Goal: Task Accomplishment & Management: Manage account settings

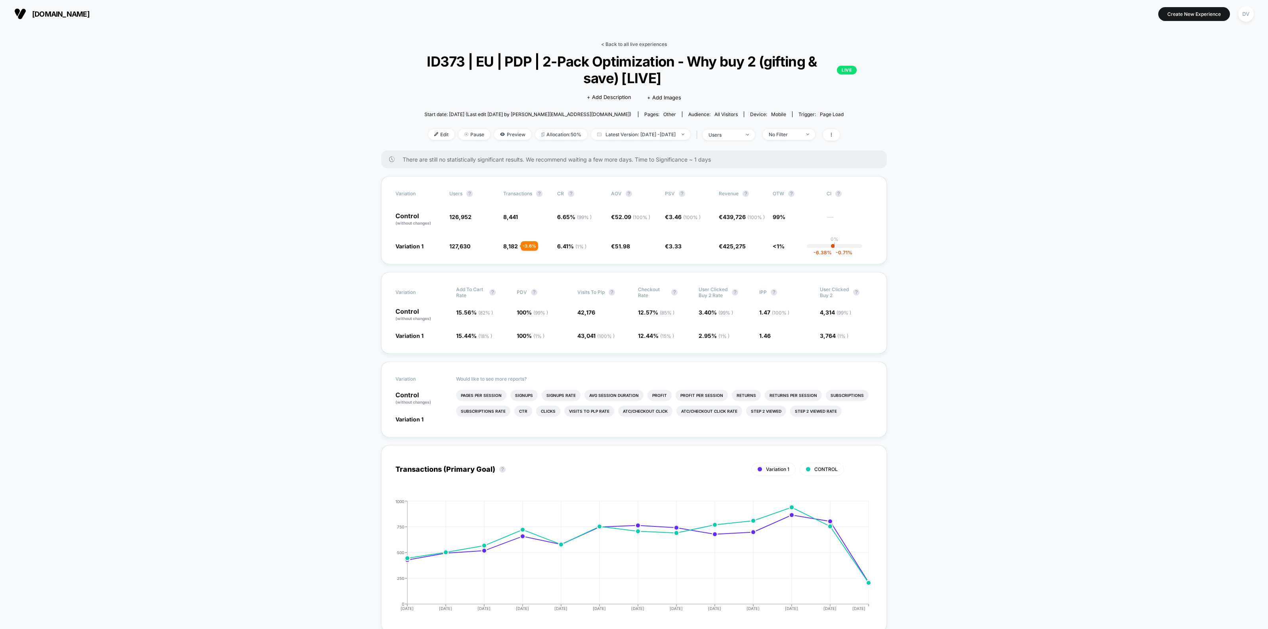
click at [644, 42] on link "< Back to all live experiences" at bounding box center [634, 44] width 66 height 6
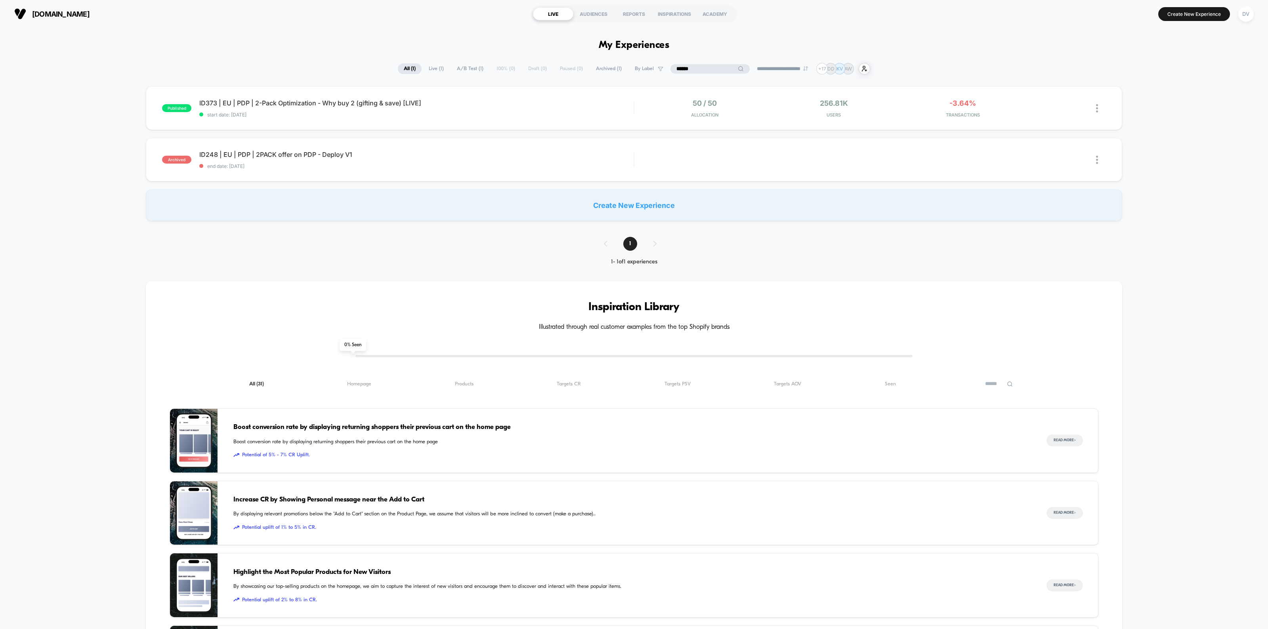
click at [709, 70] on input "******" at bounding box center [710, 69] width 79 height 10
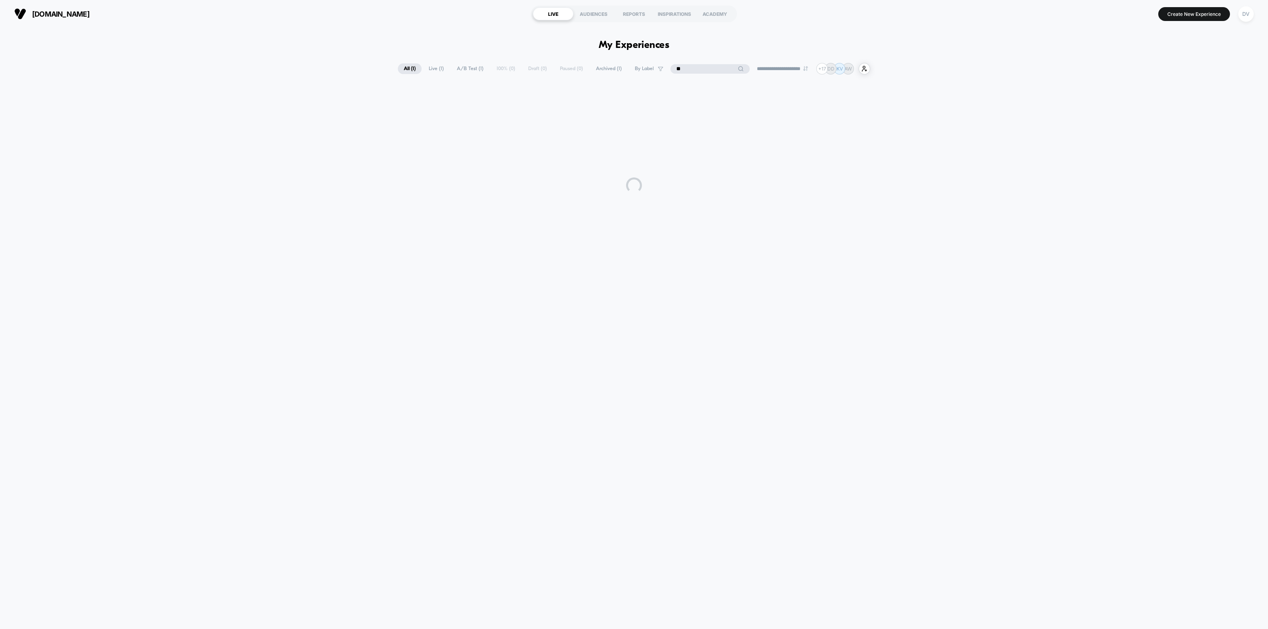
type input "*"
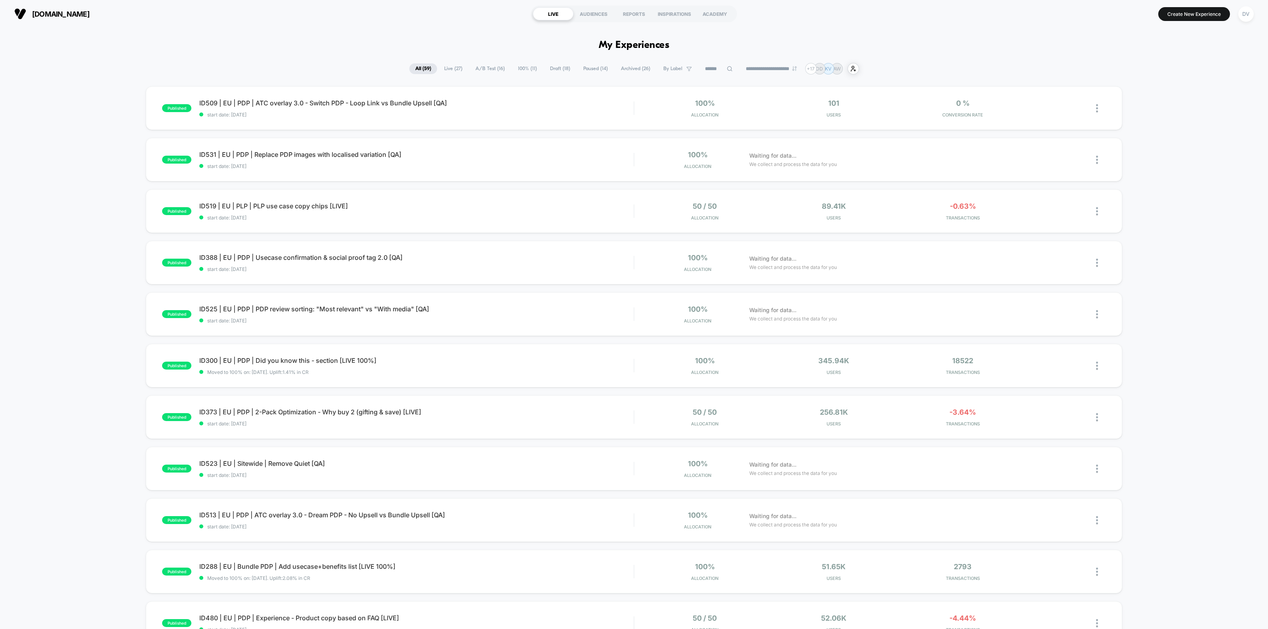
click at [641, 46] on h1 "My Experiences" at bounding box center [634, 45] width 71 height 11
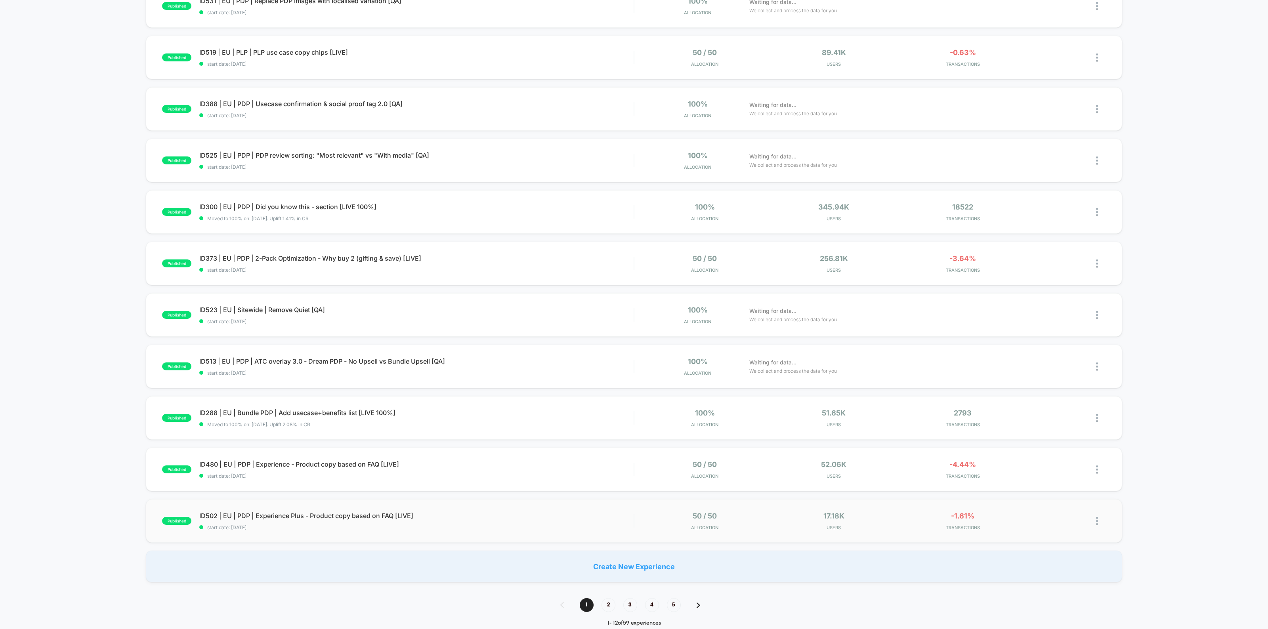
scroll to position [149, 0]
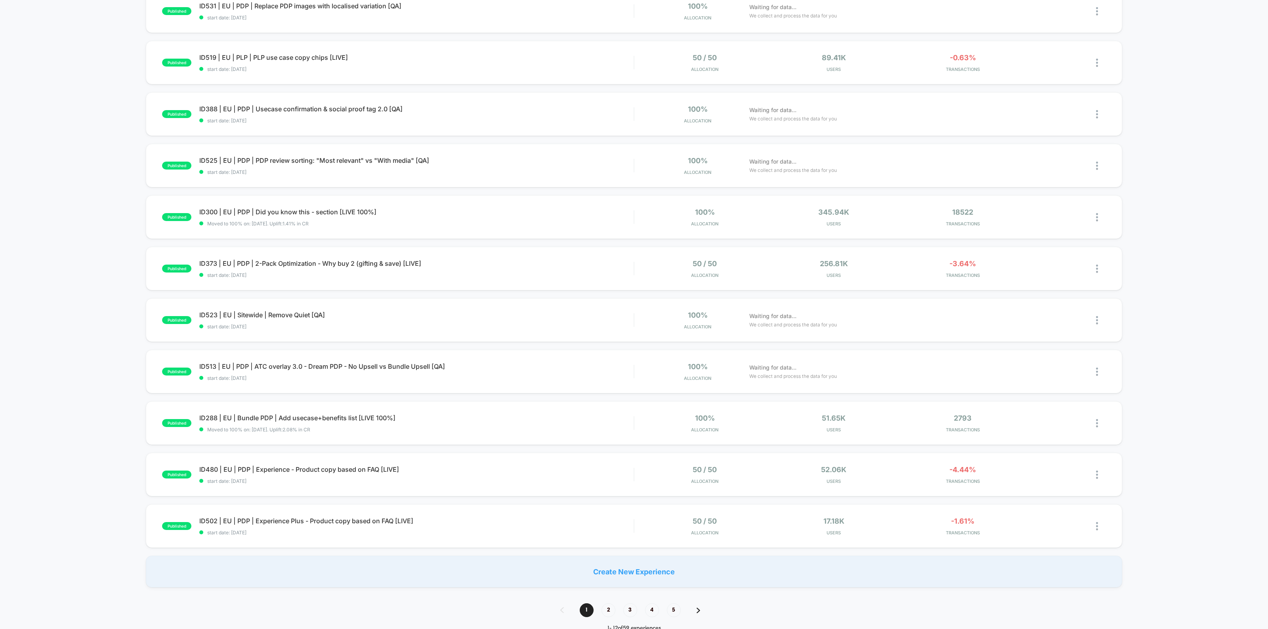
click at [1215, 355] on div "published ID509 | EU | PDP | ATC overlay 3.0 - Switch PDP - Loop Link vs Bundle…" at bounding box center [634, 263] width 1268 height 650
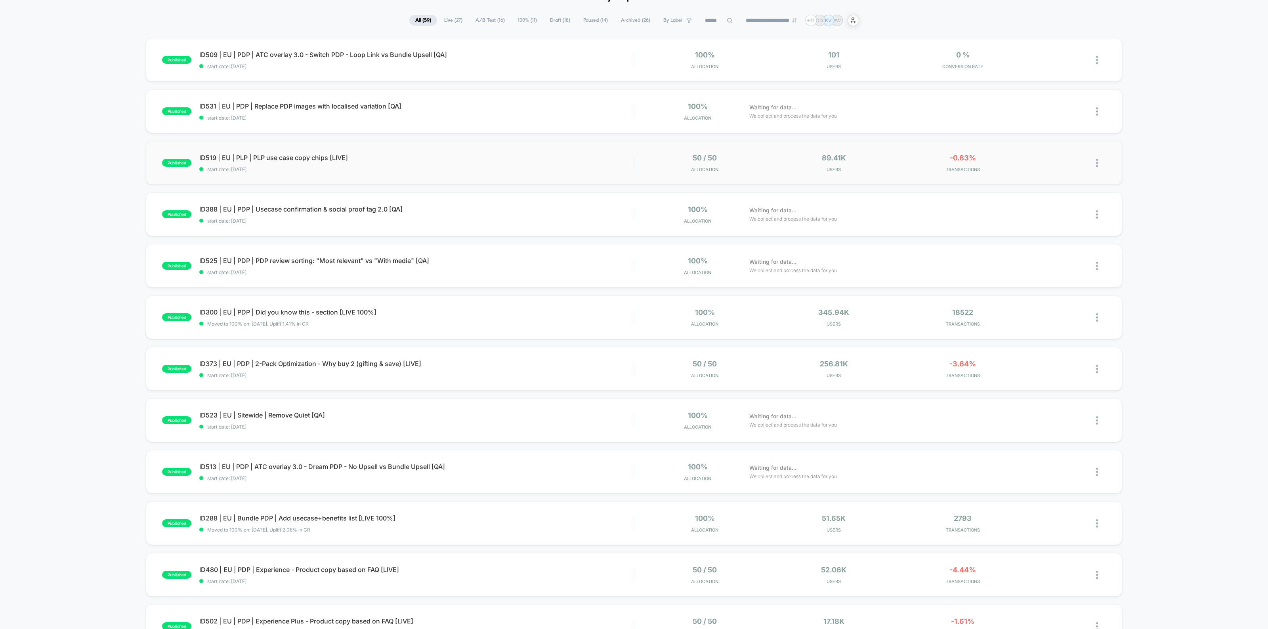
scroll to position [0, 0]
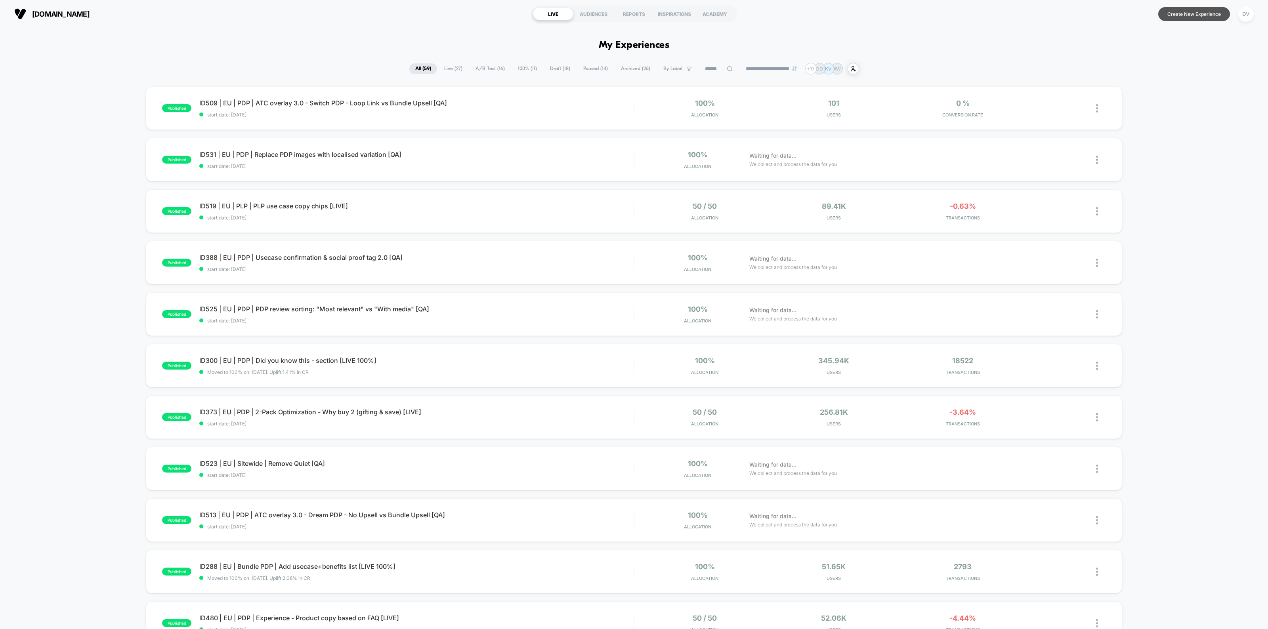
click at [1187, 11] on button "Create New Experience" at bounding box center [1194, 14] width 72 height 14
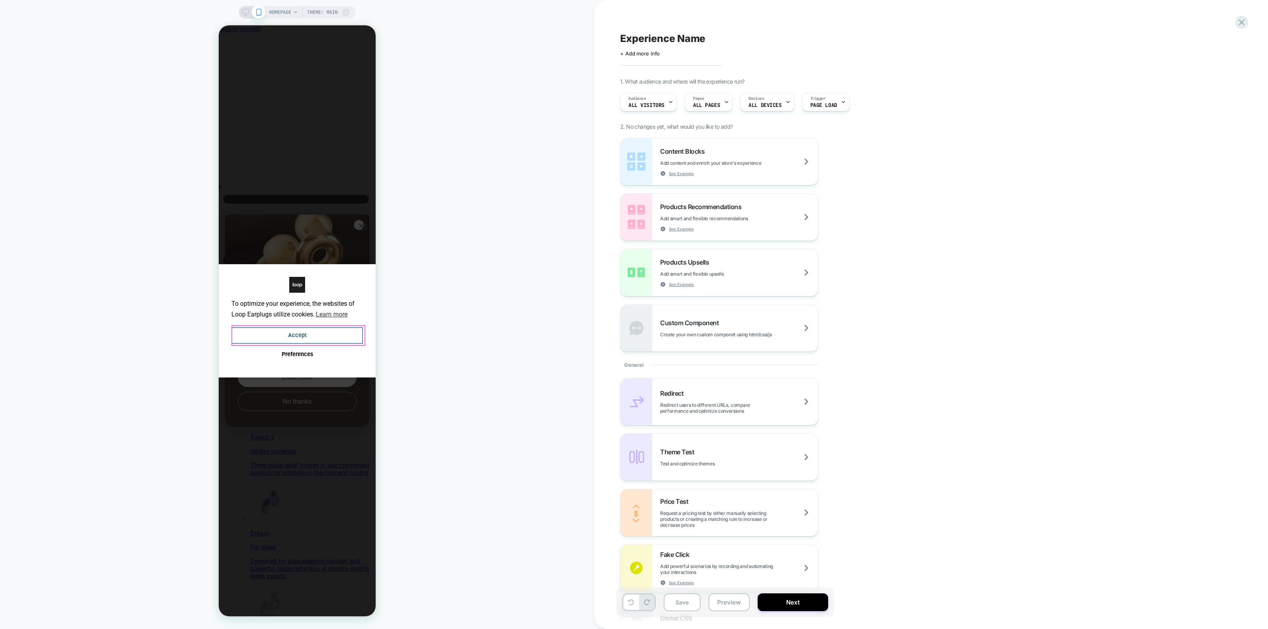
click at [294, 335] on button "Accept" at bounding box center [297, 335] width 132 height 17
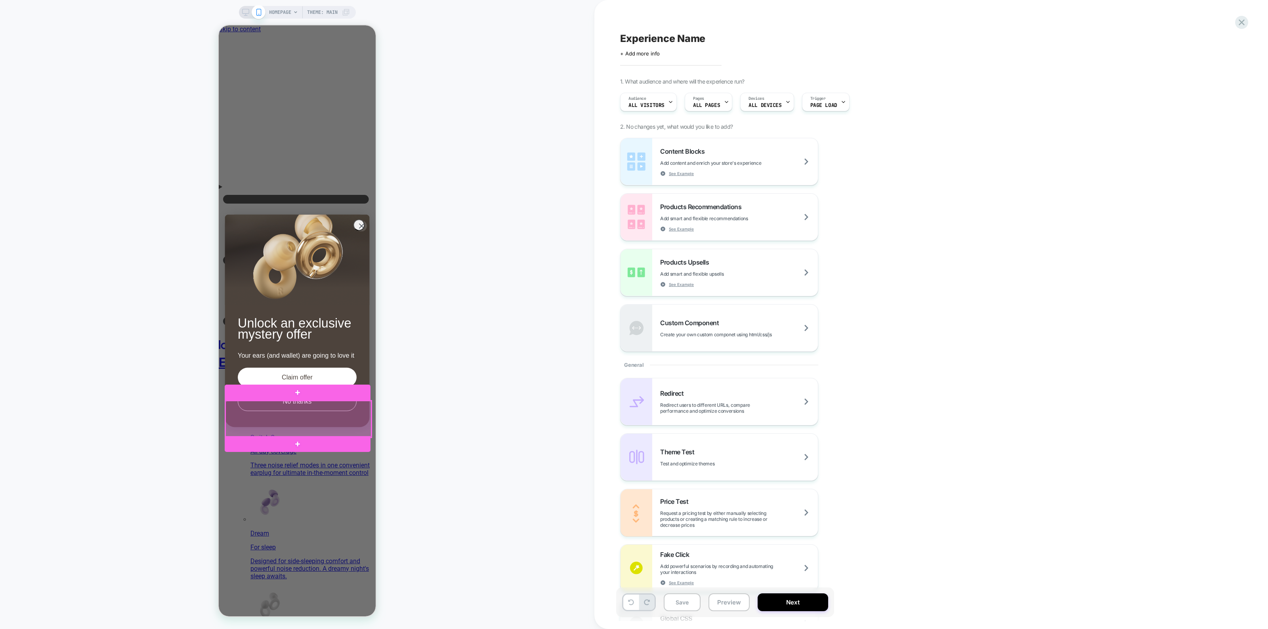
click at [294, 416] on div at bounding box center [298, 419] width 146 height 36
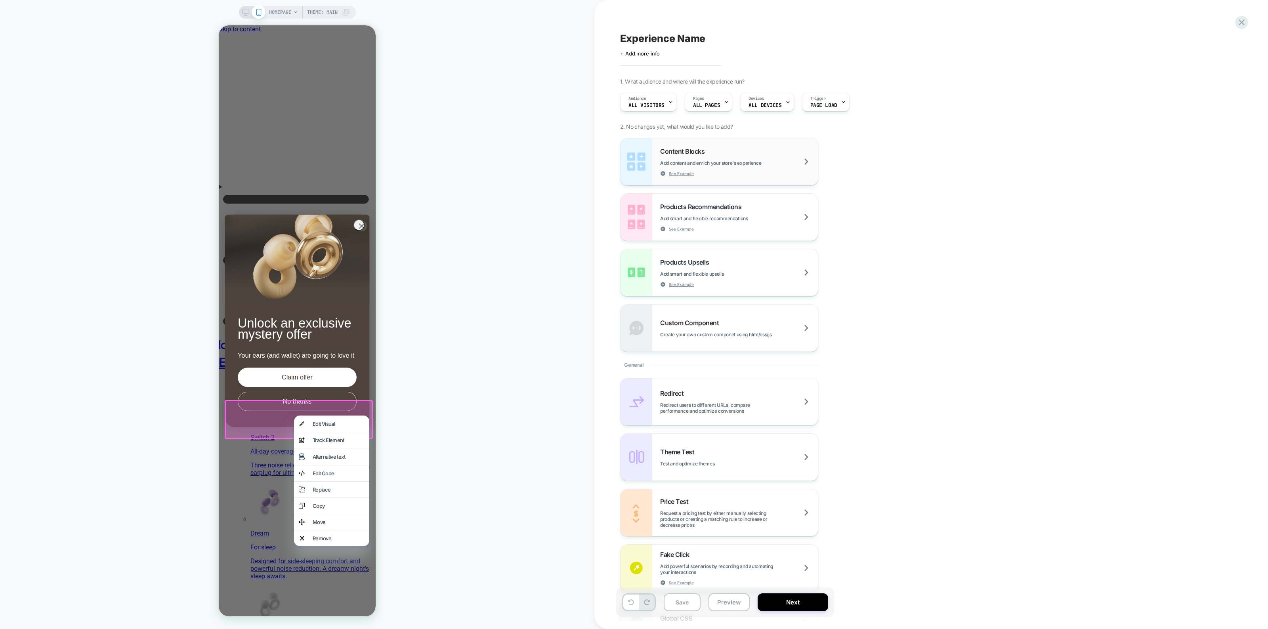
click at [730, 149] on div "Content Blocks Add content and enrich your store's experience See Example" at bounding box center [739, 161] width 158 height 29
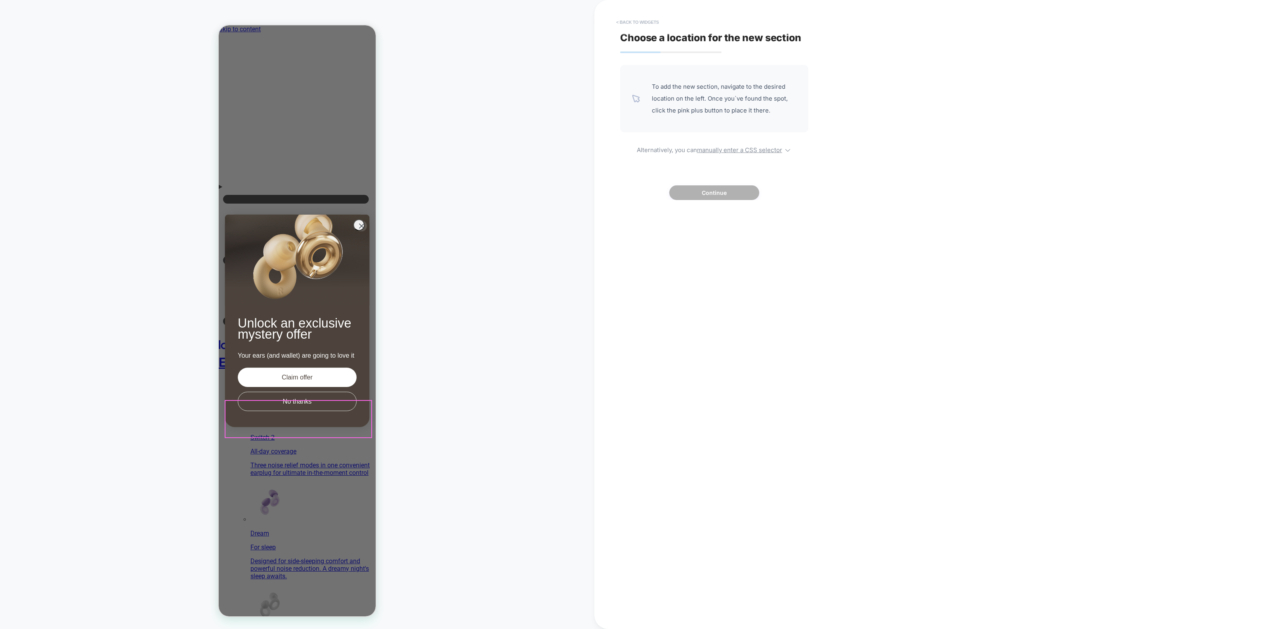
click at [625, 26] on button "< Back to widgets" at bounding box center [637, 22] width 51 height 13
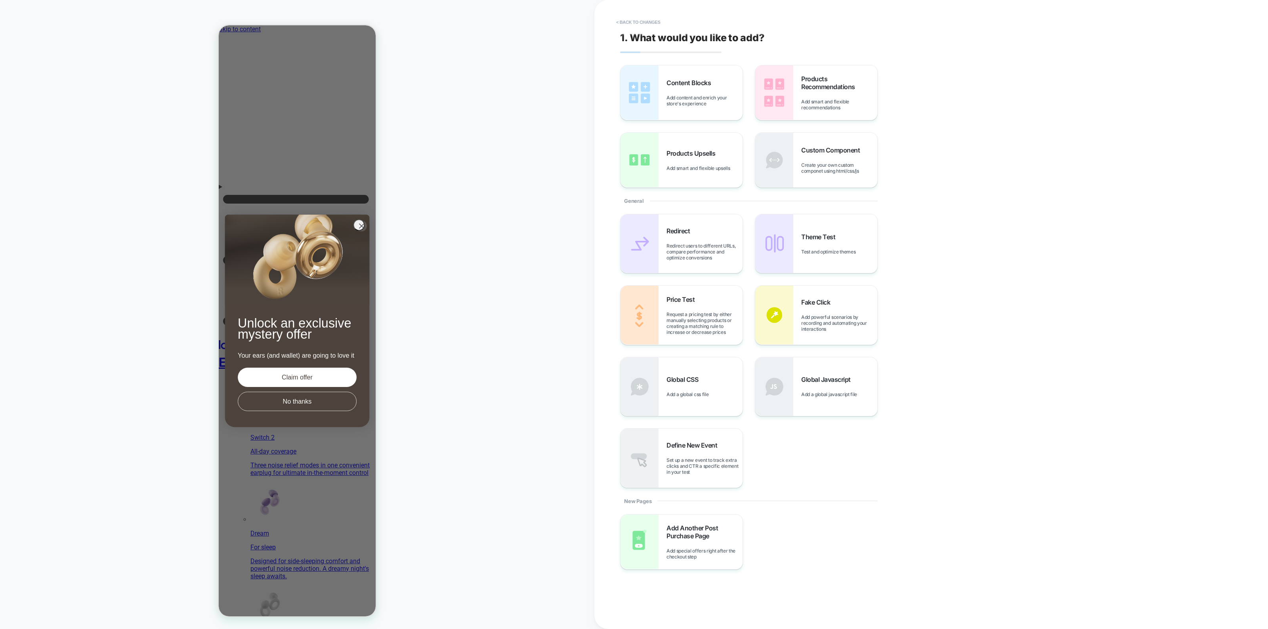
click at [707, 166] on span "Add smart and flexible upsells" at bounding box center [700, 168] width 67 height 6
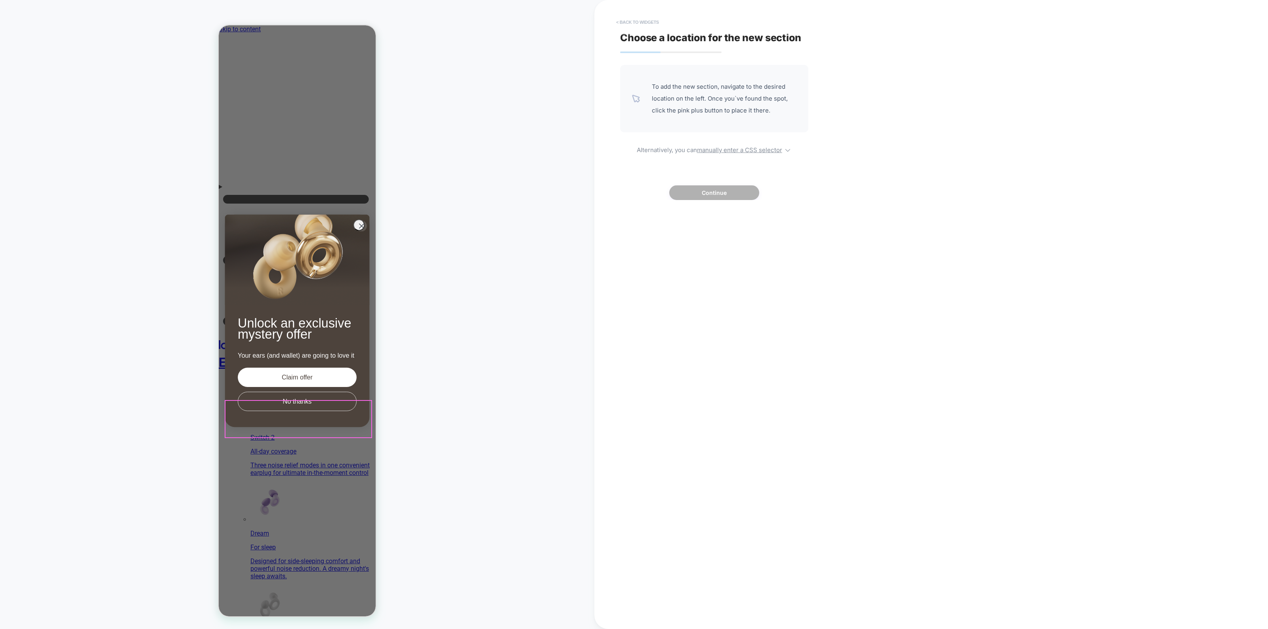
click at [633, 21] on button "< Back to widgets" at bounding box center [637, 22] width 51 height 13
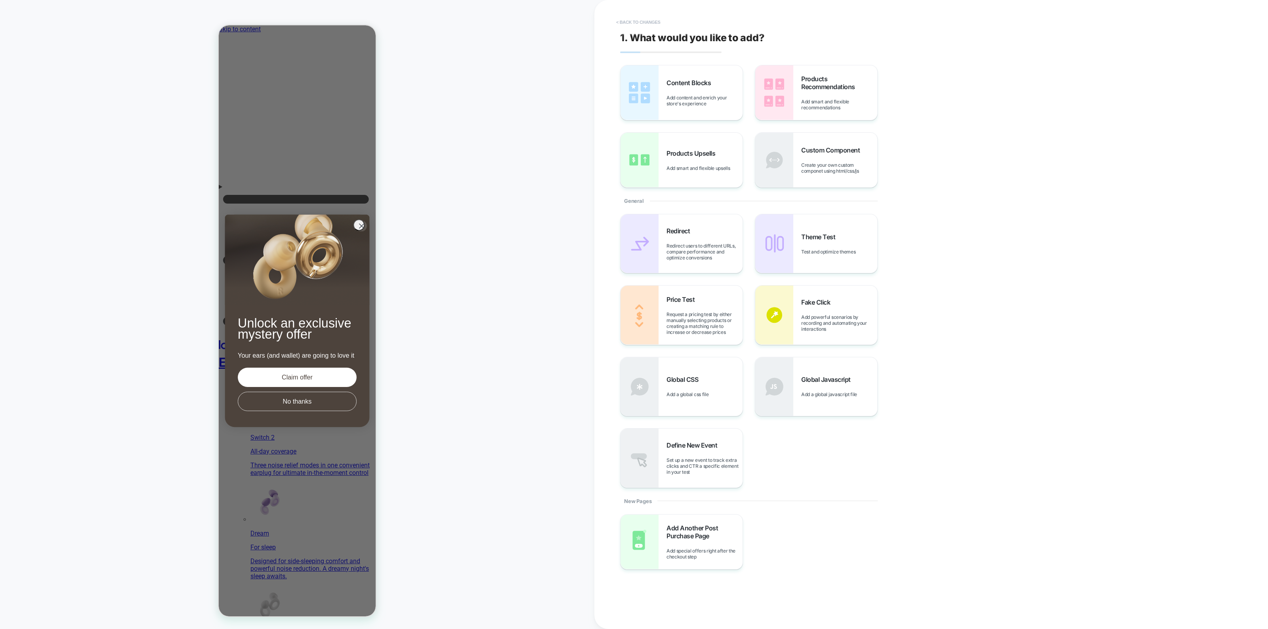
click at [641, 19] on button "< Back to changes" at bounding box center [638, 22] width 52 height 13
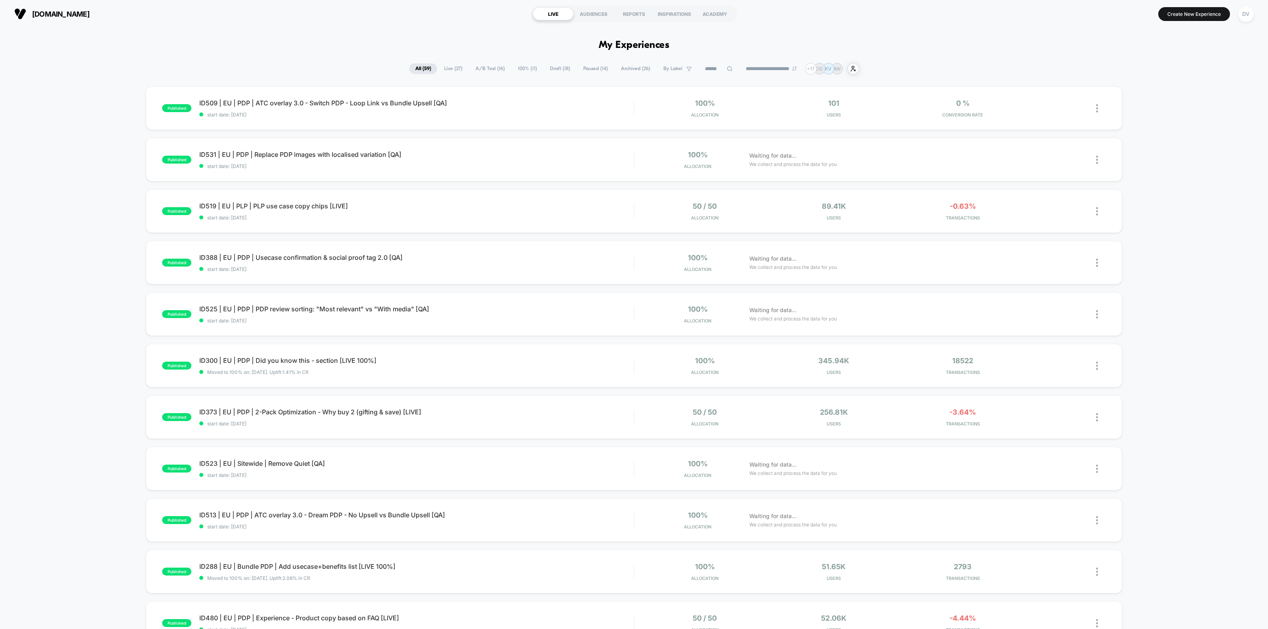
click at [446, 66] on span "Live ( 27 )" at bounding box center [453, 68] width 30 height 11
click at [720, 67] on input at bounding box center [719, 69] width 40 height 10
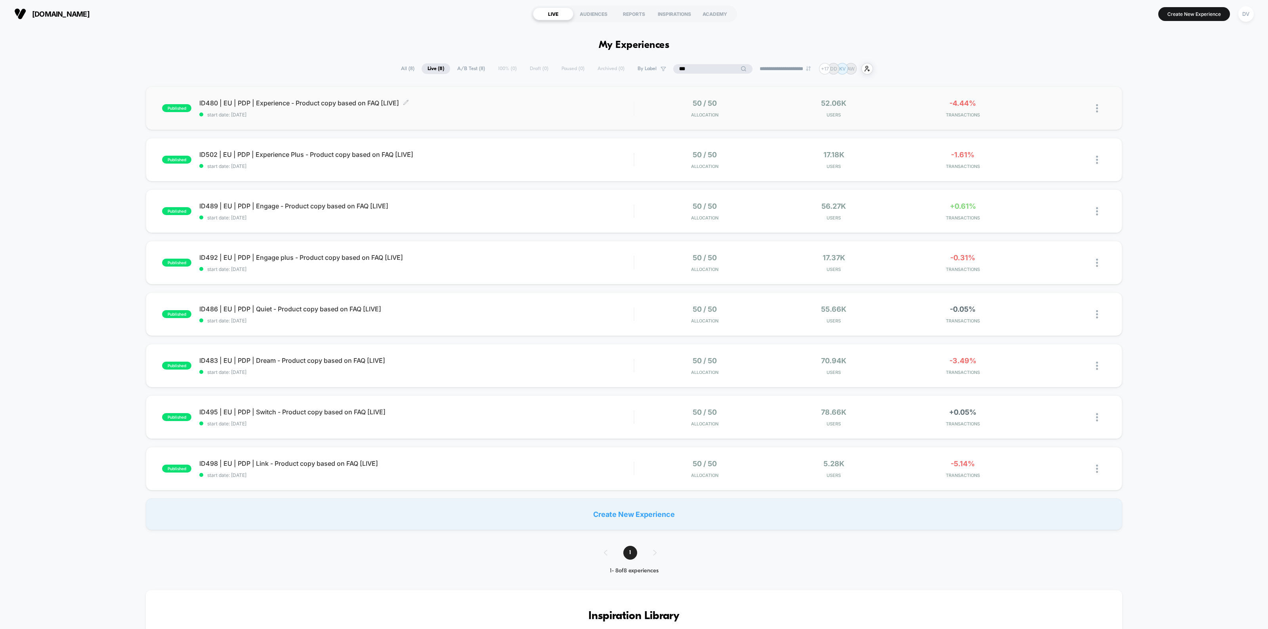
type input "***"
click at [304, 105] on span "ID480 | EU | PDP | Experience - Product copy based on FAQ [LIVE] Click to edit …" at bounding box center [416, 103] width 434 height 8
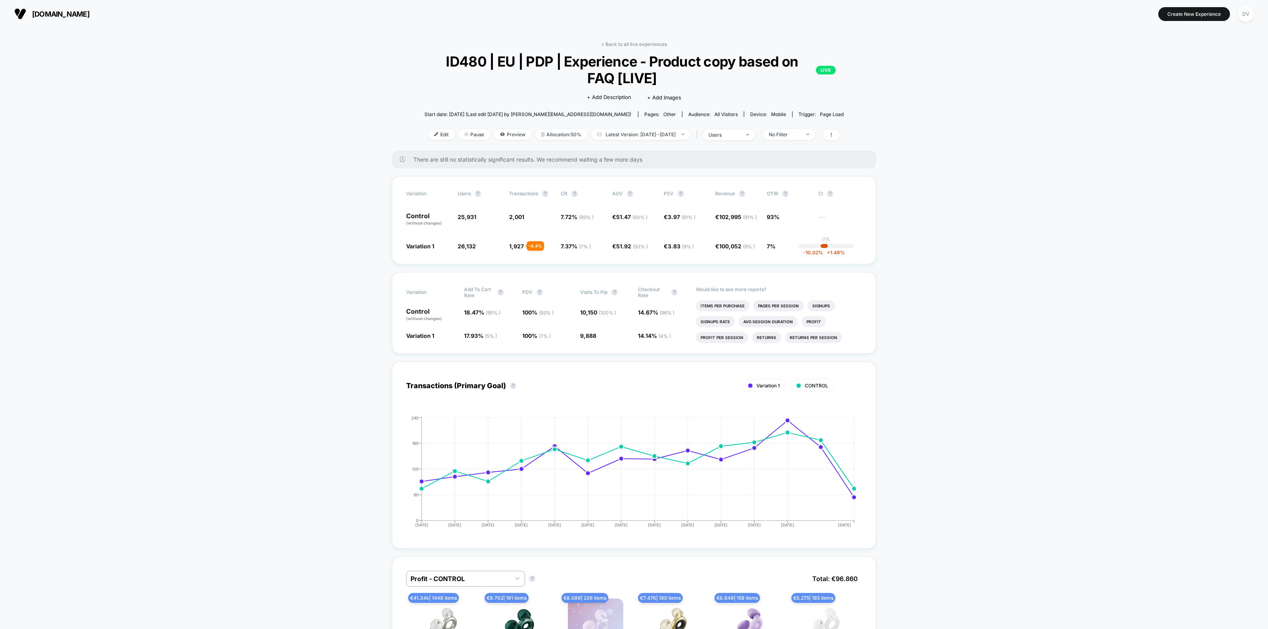
click at [638, 46] on link "< Back to all live experiences" at bounding box center [634, 44] width 66 height 6
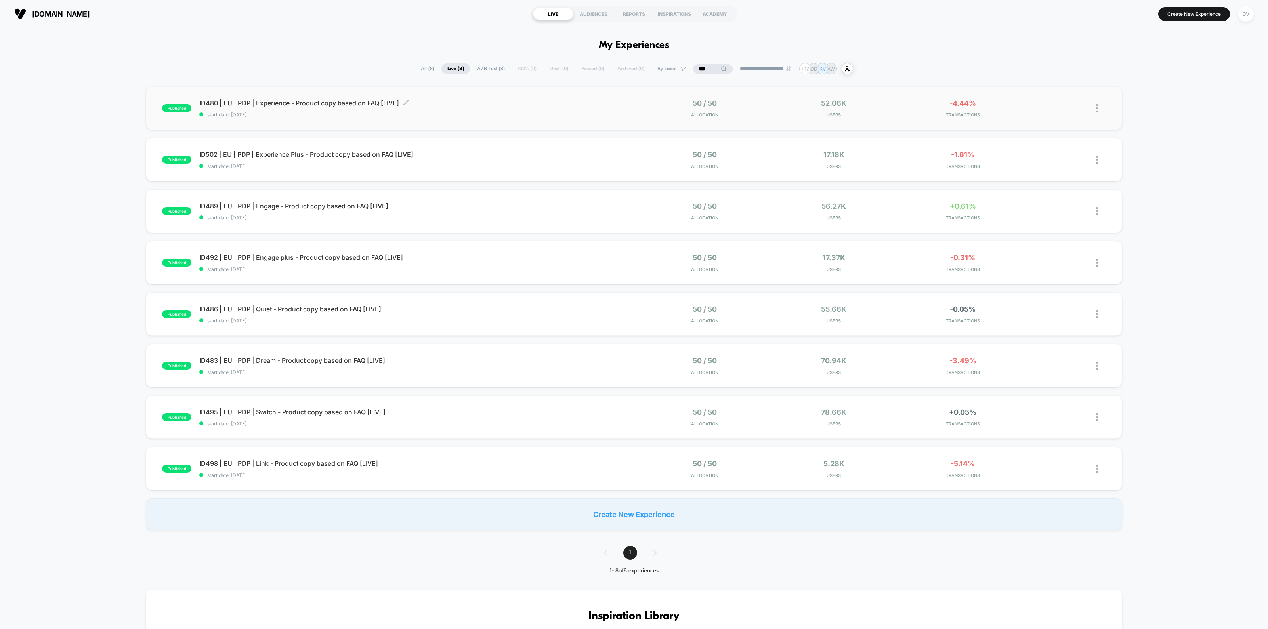
click at [311, 102] on span "ID480 | EU | PDP | Experience - Product copy based on FAQ [LIVE] Click to edit …" at bounding box center [416, 103] width 434 height 8
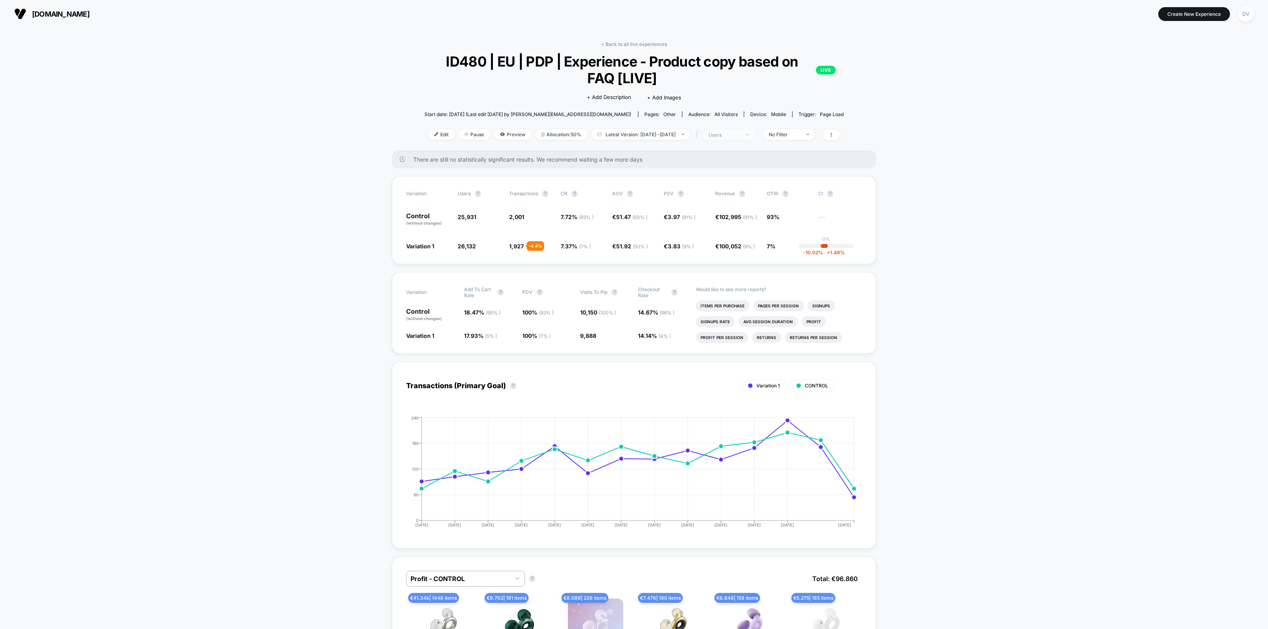
click at [740, 133] on div "users" at bounding box center [725, 135] width 32 height 6
click at [1242, 14] on div "DV" at bounding box center [1245, 13] width 15 height 15
click at [1178, 124] on span "My Teammates" at bounding box center [1236, 126] width 143 height 6
click at [466, 214] on span "26,017" at bounding box center [467, 217] width 18 height 7
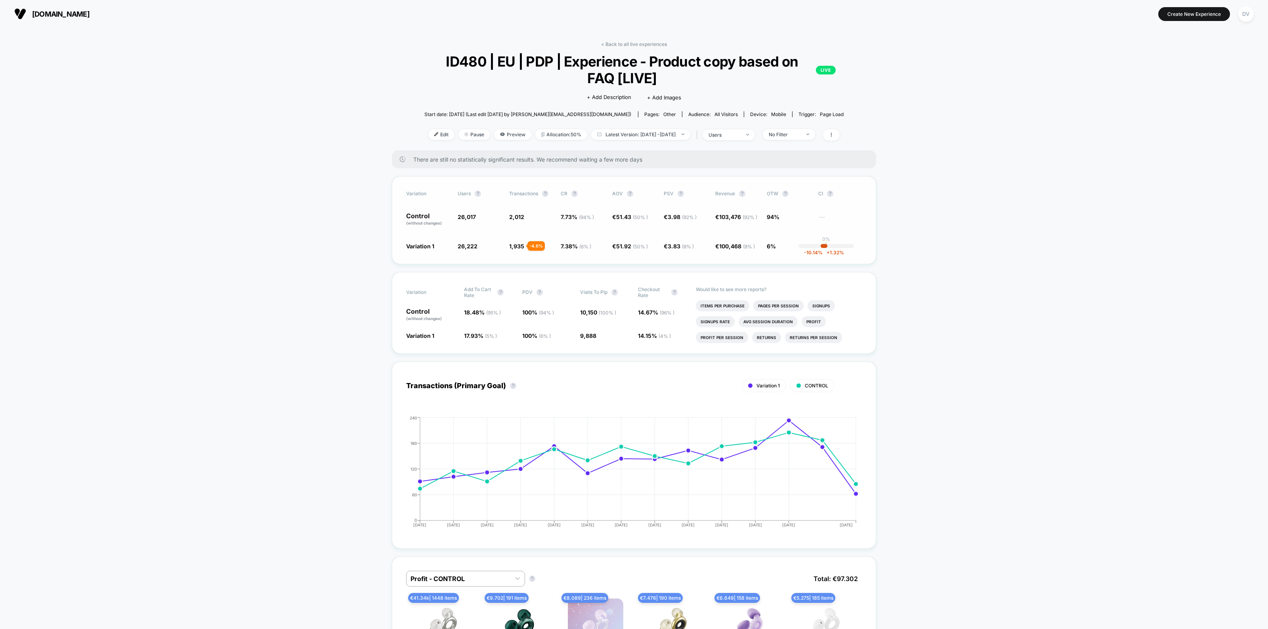
click at [462, 217] on span "26,017" at bounding box center [467, 217] width 18 height 7
copy span "26,017"
click at [464, 246] on span "26,222" at bounding box center [468, 246] width 20 height 7
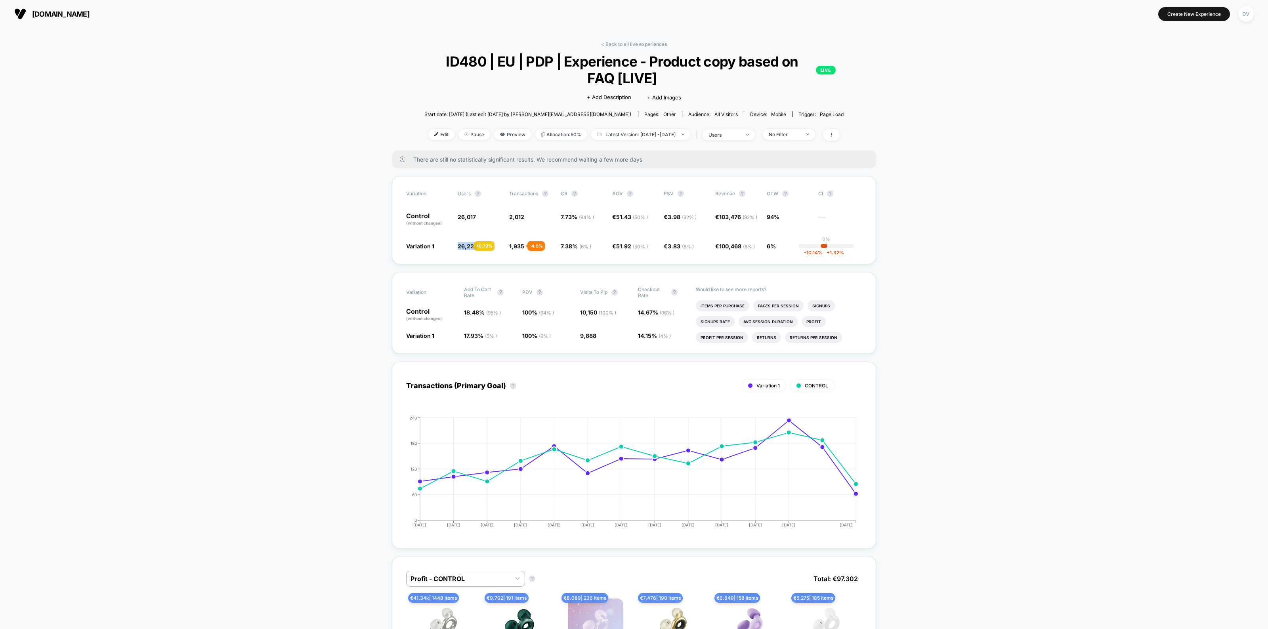
copy span "26,222"
click at [519, 216] on span "2,012" at bounding box center [516, 217] width 15 height 7
copy span "2,012"
click at [526, 245] on div at bounding box center [528, 246] width 4 height 8
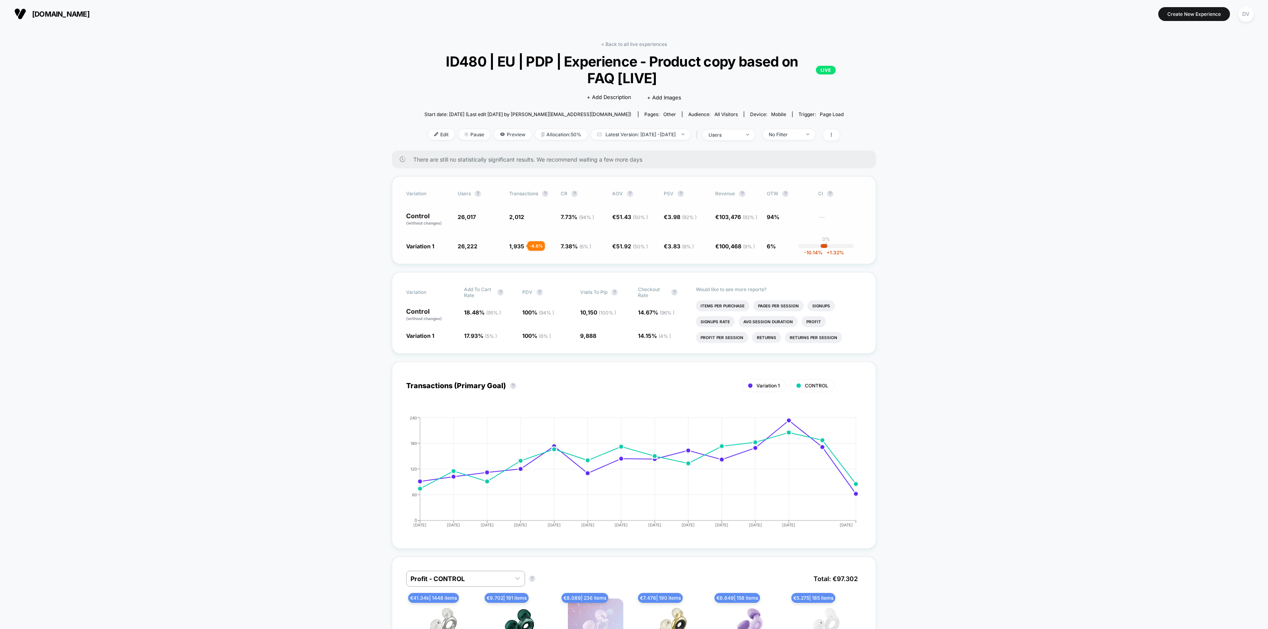
click at [526, 245] on div at bounding box center [528, 246] width 4 height 8
click at [518, 245] on span "1,935" at bounding box center [516, 246] width 15 height 7
copy span "1,935"
click at [621, 244] on span "51.92 ( 50 % )" at bounding box center [632, 246] width 32 height 7
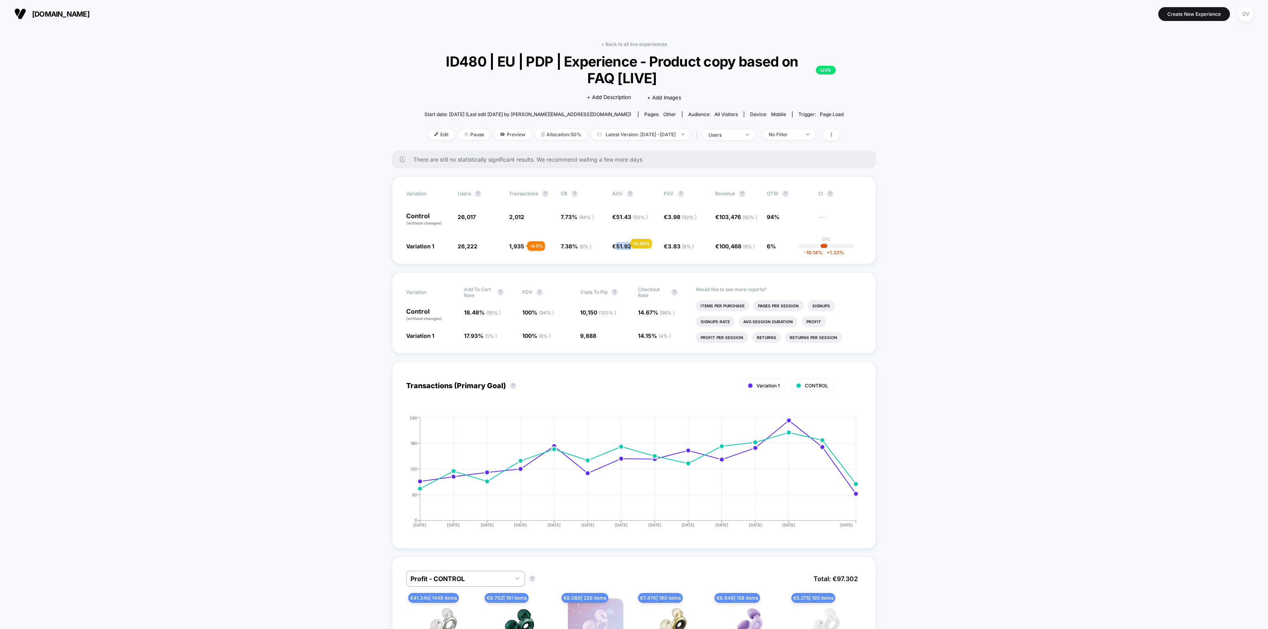
click at [621, 244] on span "51.92 ( 50 % )" at bounding box center [632, 246] width 32 height 7
copy span "51.92"
click at [1244, 8] on div "DV" at bounding box center [1245, 13] width 15 height 15
click at [1187, 122] on button "My Teammates" at bounding box center [1229, 126] width 157 height 8
